Goal: Task Accomplishment & Management: Use online tool/utility

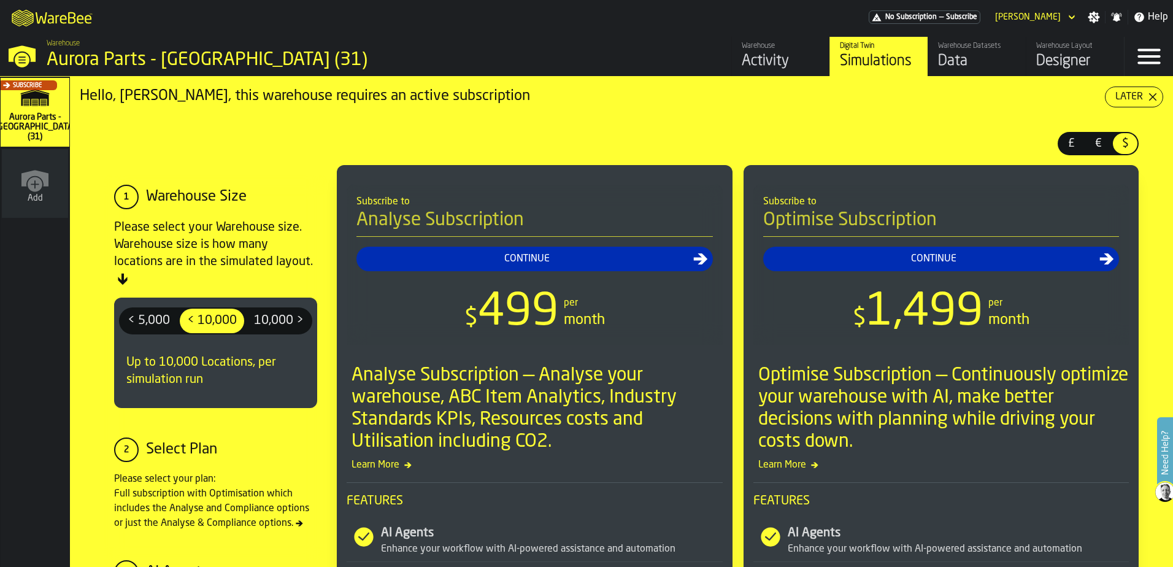
click at [758, 57] on div "Activity" at bounding box center [781, 62] width 78 height 20
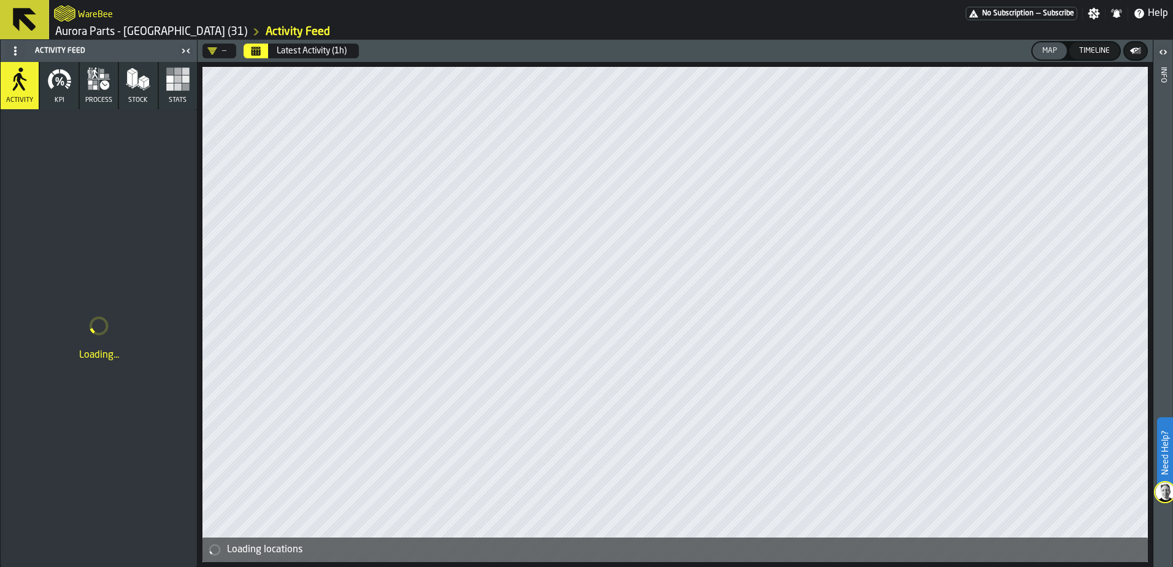
click at [26, 21] on icon at bounding box center [24, 19] width 23 height 23
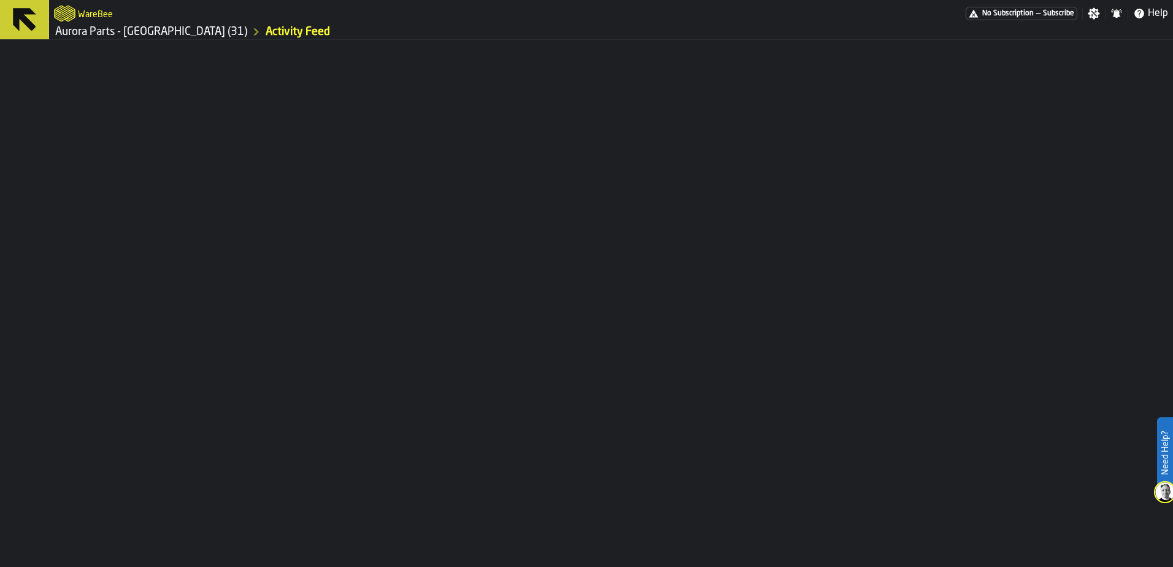
click at [648, 88] on div at bounding box center [586, 303] width 1173 height 527
click at [21, 12] on icon at bounding box center [24, 19] width 23 height 23
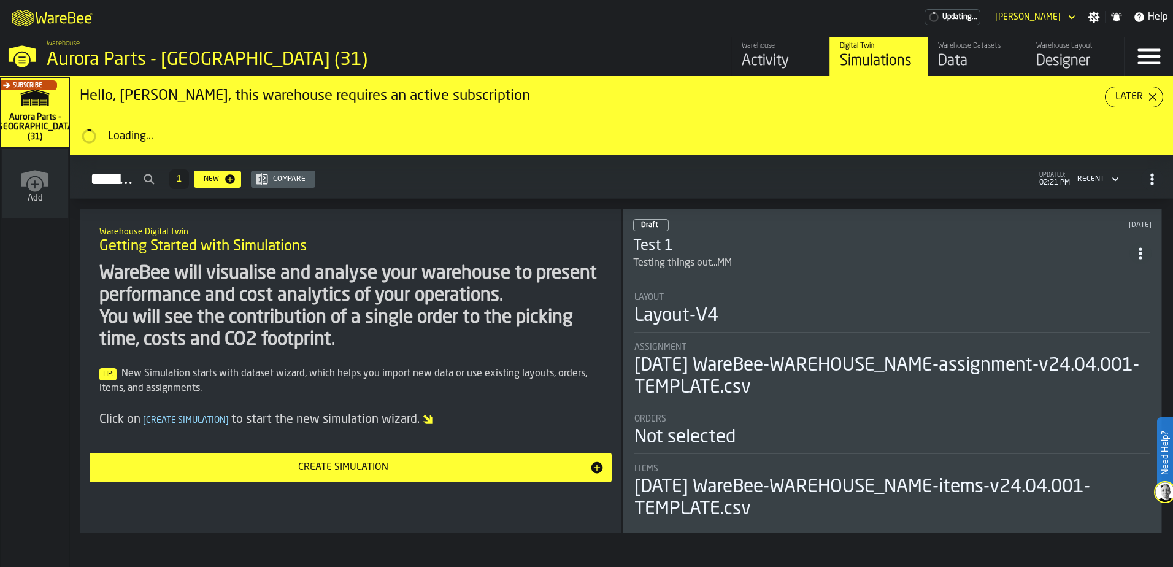
click at [945, 63] on div "Data" at bounding box center [977, 62] width 78 height 20
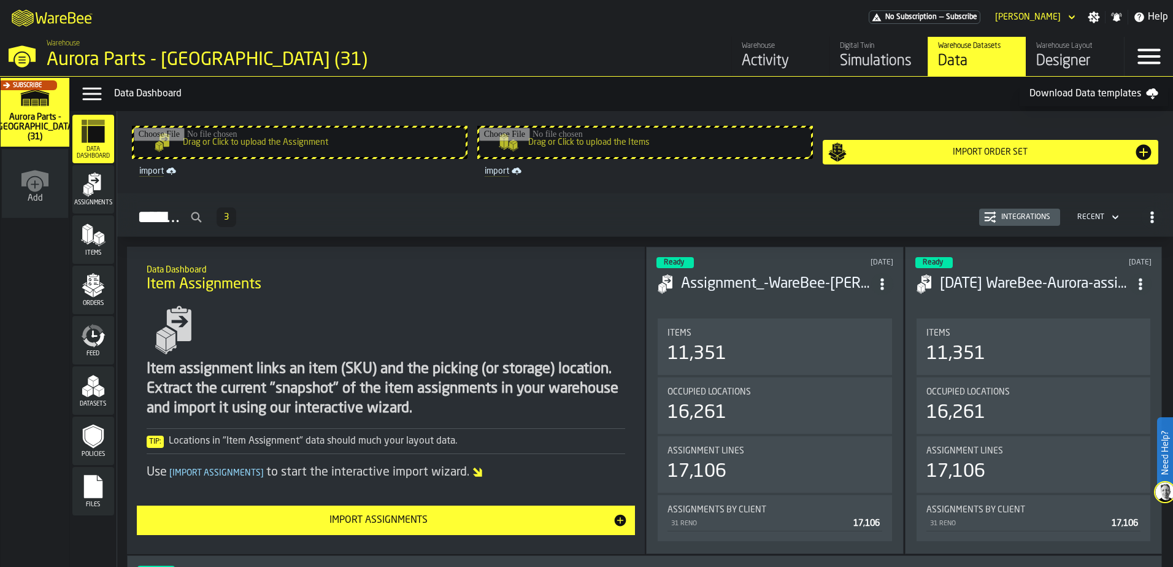
click at [279, 144] on input "Drag or Click to upload the Assignment" at bounding box center [300, 142] width 332 height 29
